Goal: Answer question/provide support: Share knowledge or assist other users

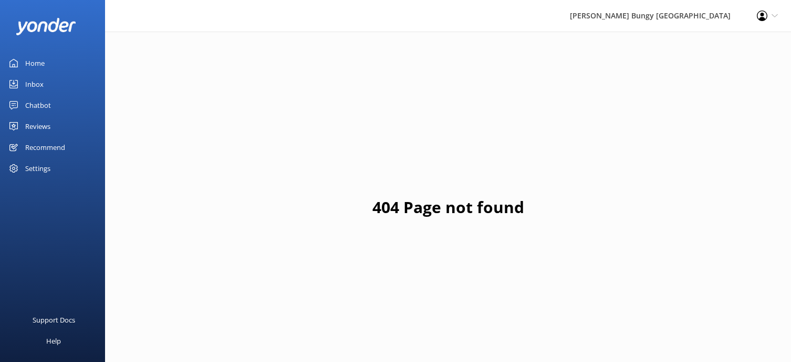
click at [7, 86] on link "Inbox" at bounding box center [52, 84] width 105 height 21
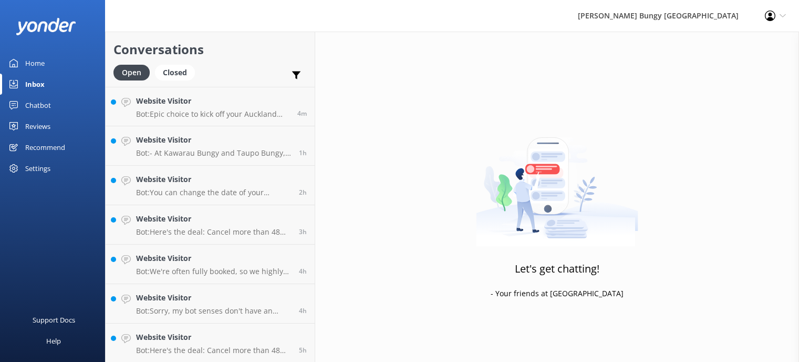
click at [68, 61] on link "Home" at bounding box center [52, 63] width 105 height 21
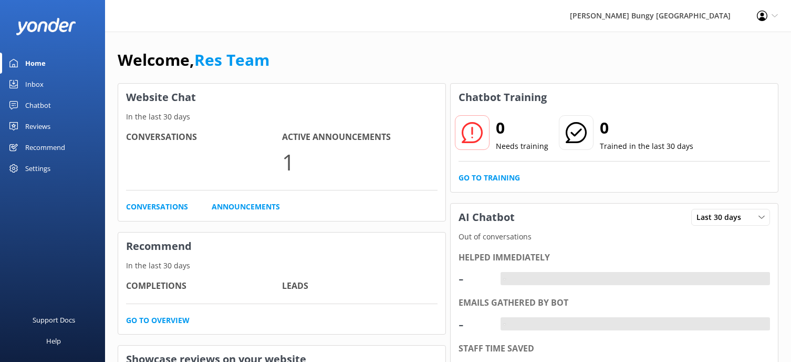
click at [58, 78] on link "Inbox" at bounding box center [52, 84] width 105 height 21
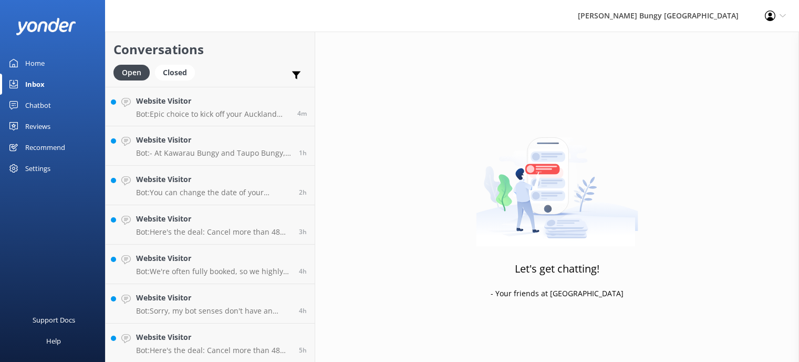
click at [70, 107] on link "Chatbot" at bounding box center [52, 105] width 105 height 21
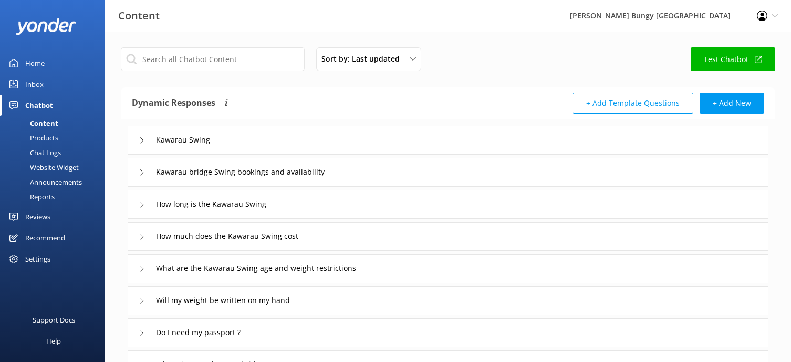
click at [58, 87] on link "Inbox" at bounding box center [52, 84] width 105 height 21
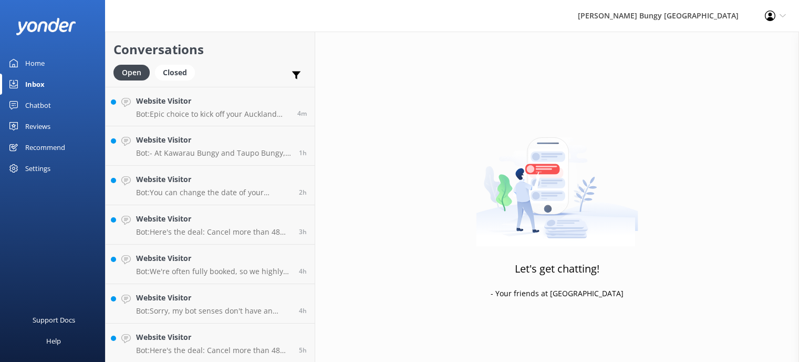
click at [51, 99] on link "Chatbot" at bounding box center [52, 105] width 105 height 21
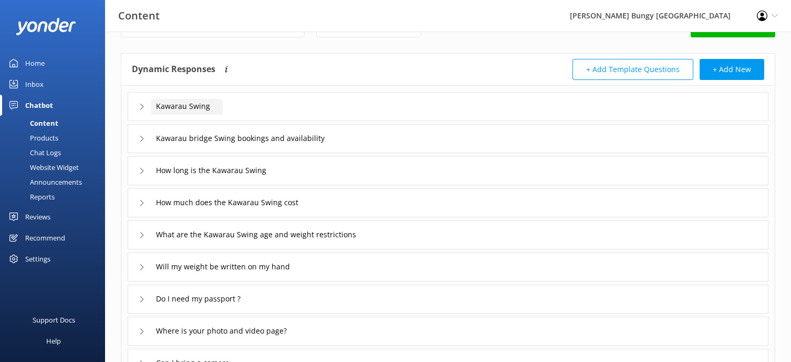
scroll to position [53, 0]
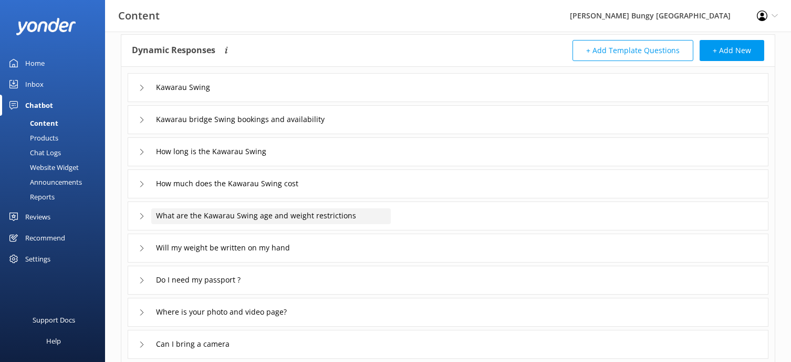
click at [220, 210] on span "What are the Kawarau Swing age and weight restrictions" at bounding box center [256, 216] width 200 height 12
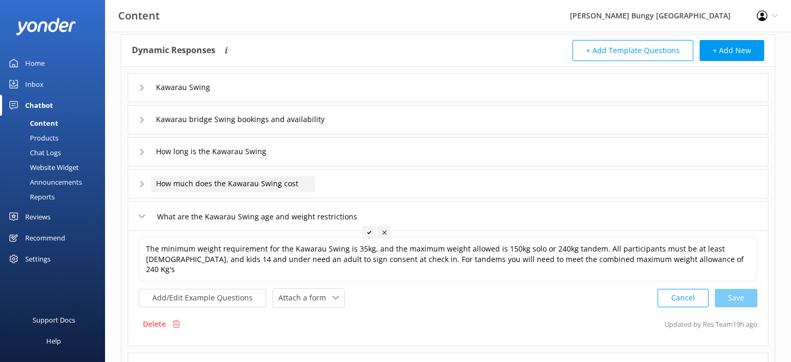
click at [215, 184] on span "How much does the Kawarau Swing cost" at bounding box center [227, 184] width 142 height 12
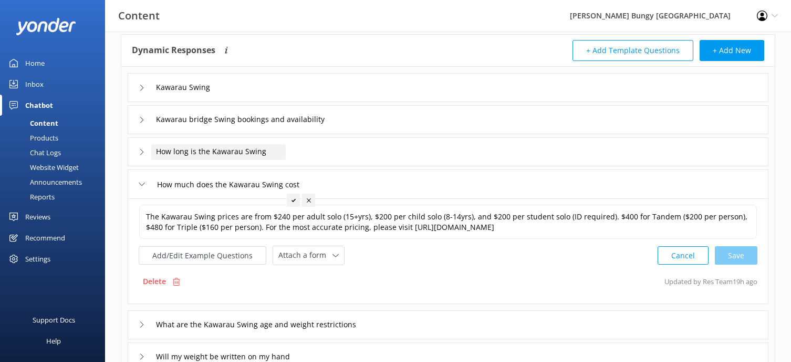
click at [207, 152] on span "How long is the Kawarau Swing" at bounding box center [211, 152] width 110 height 12
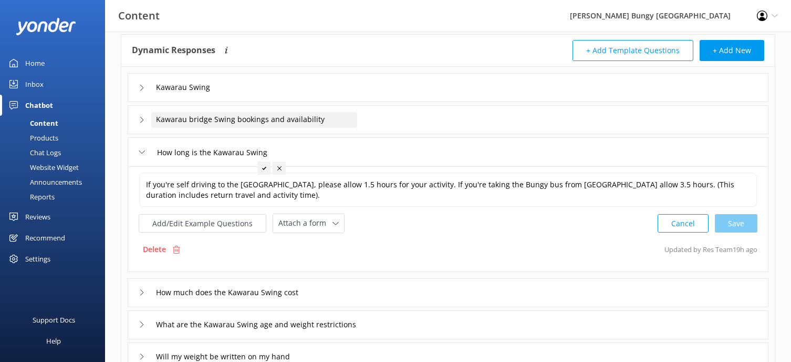
click at [224, 118] on span "Kawarau bridge Swing bookings and availability" at bounding box center [240, 120] width 169 height 12
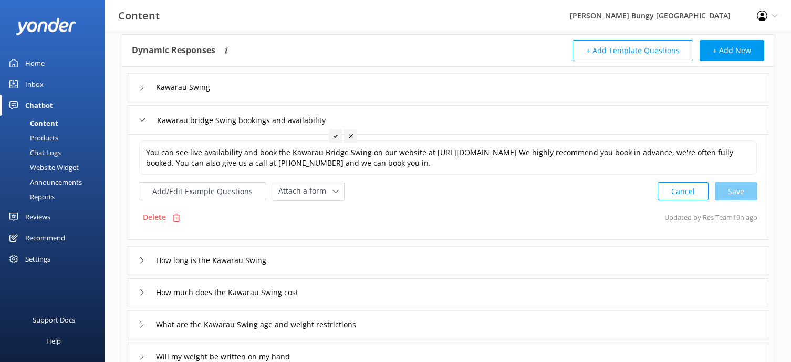
click at [205, 100] on div "Kawarau Swing" at bounding box center [448, 87] width 641 height 29
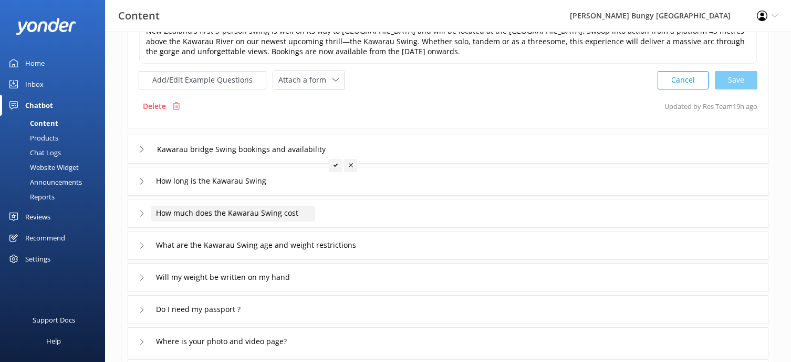
scroll to position [210, 0]
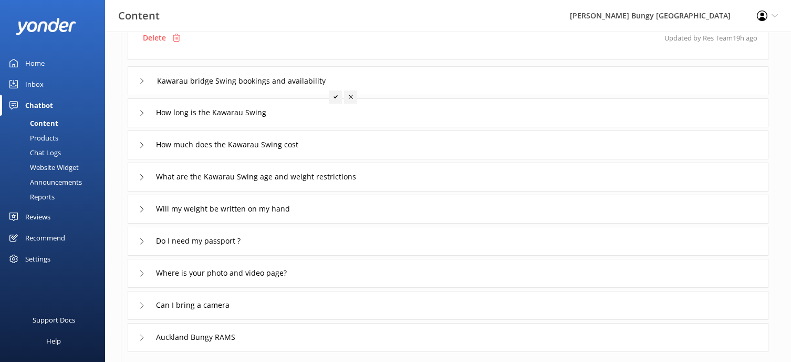
click at [284, 246] on div "Do I need my passport ?" at bounding box center [448, 240] width 641 height 29
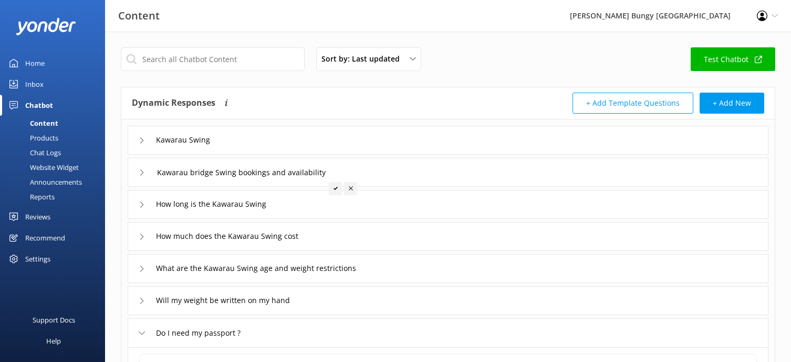
click at [60, 130] on div "Content Products Chat Logs Website Widget Announcements Reports" at bounding box center [55, 161] width 99 height 90
click at [49, 133] on div "Products" at bounding box center [32, 137] width 52 height 15
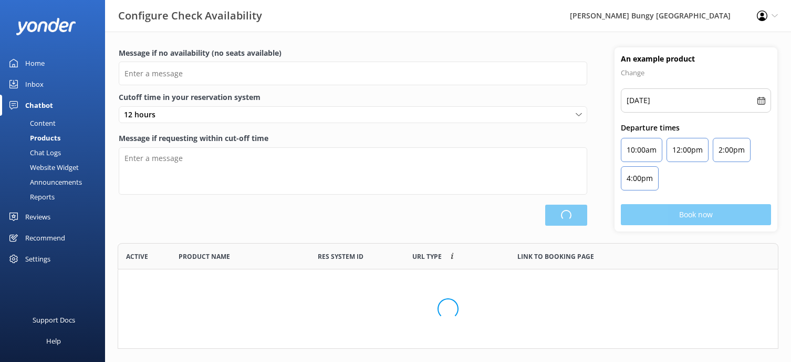
scroll to position [98, 653]
type input "There are no seats available, please check an alternative day"
type textarea "Our online booking system closes {hours} prior to departure. Please contact us …"
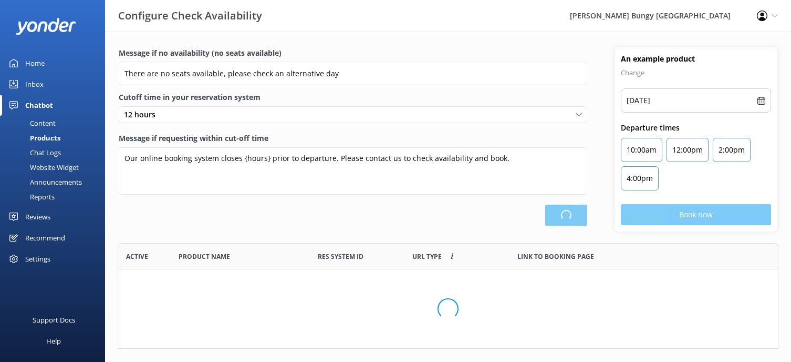
scroll to position [308, 652]
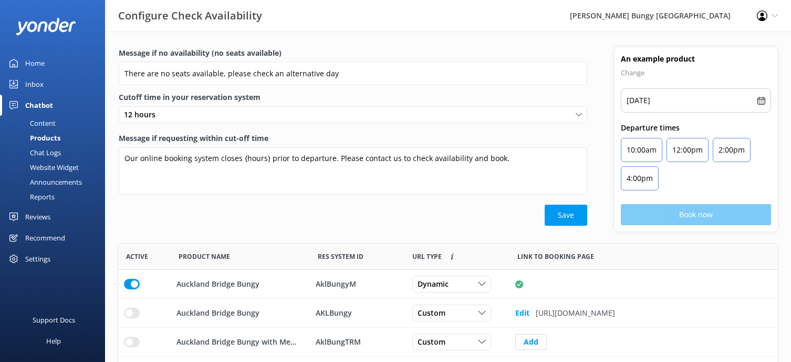
click at [43, 126] on div "Content" at bounding box center [30, 123] width 49 height 15
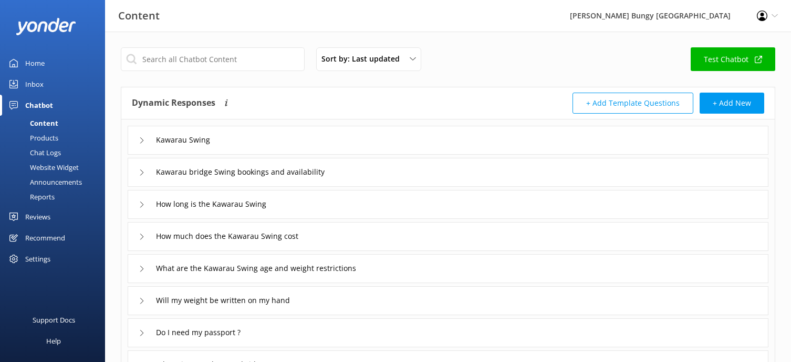
click at [277, 92] on div "Dynamic Responses The chatbot will generate a response based on the content inf…" at bounding box center [290, 102] width 316 height 21
